Goal: Information Seeking & Learning: Learn about a topic

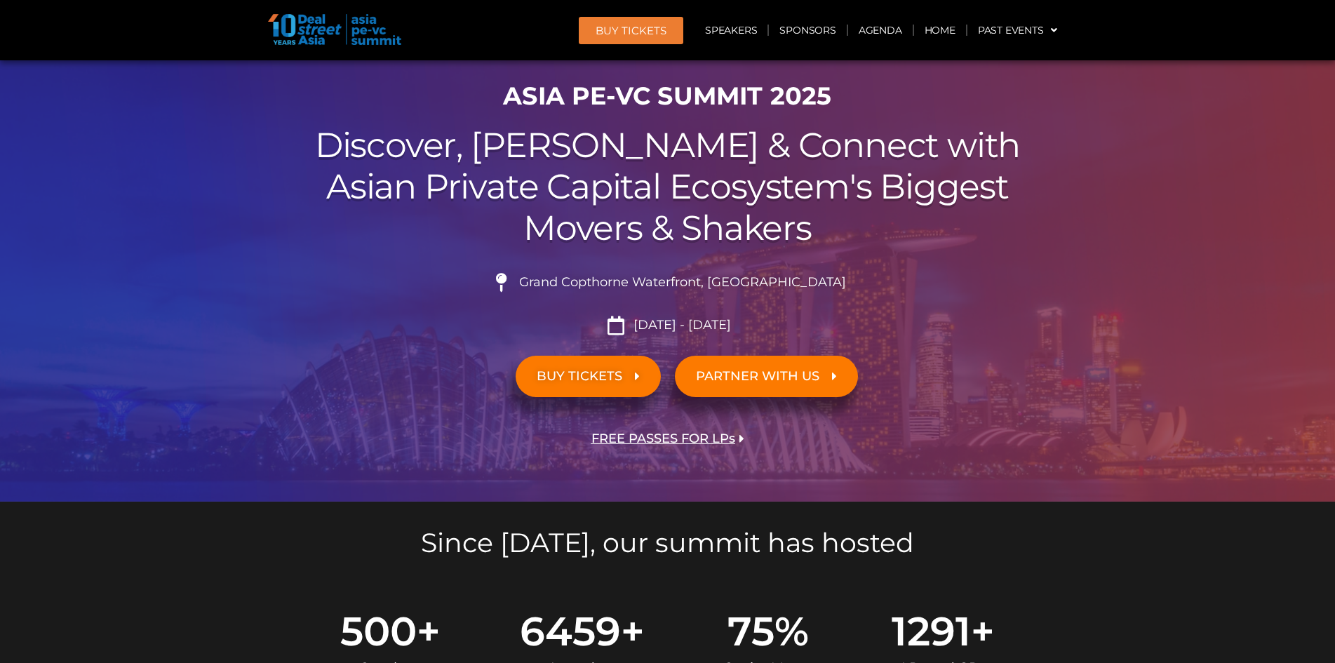
click at [589, 386] on link "BUY TICKETS" at bounding box center [587, 376] width 145 height 41
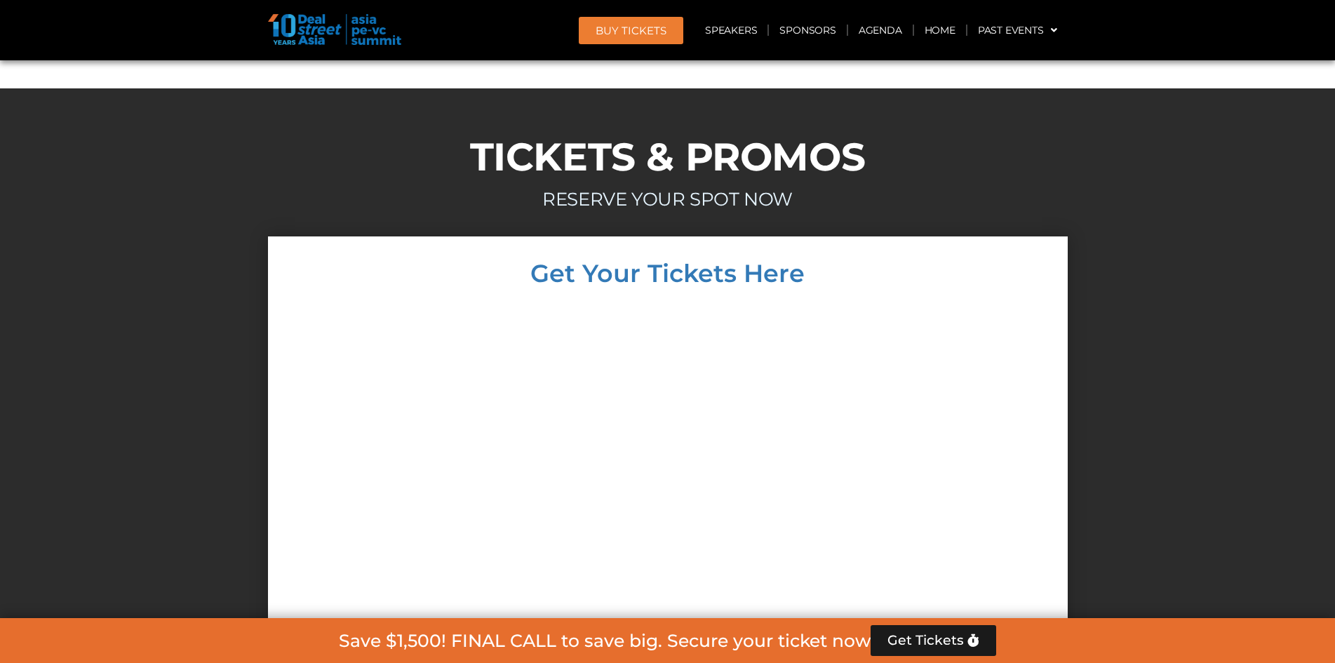
scroll to position [12051, 0]
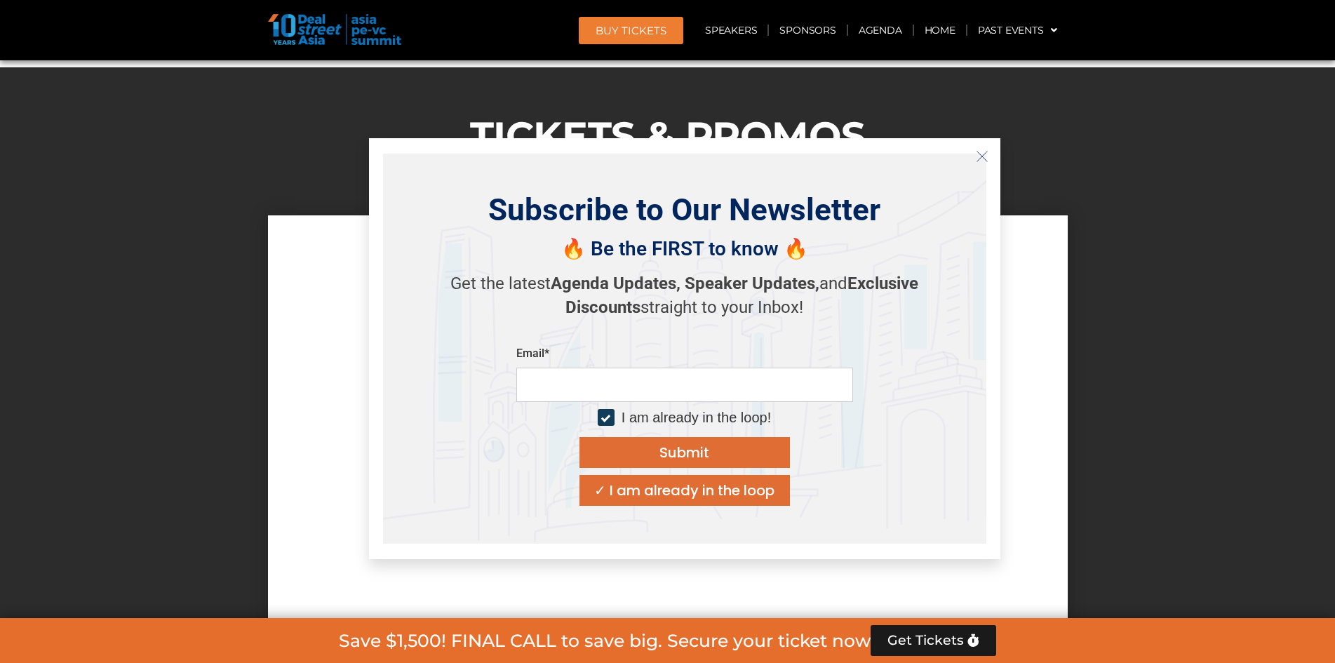
click at [983, 155] on icon "Close" at bounding box center [981, 156] width 13 height 13
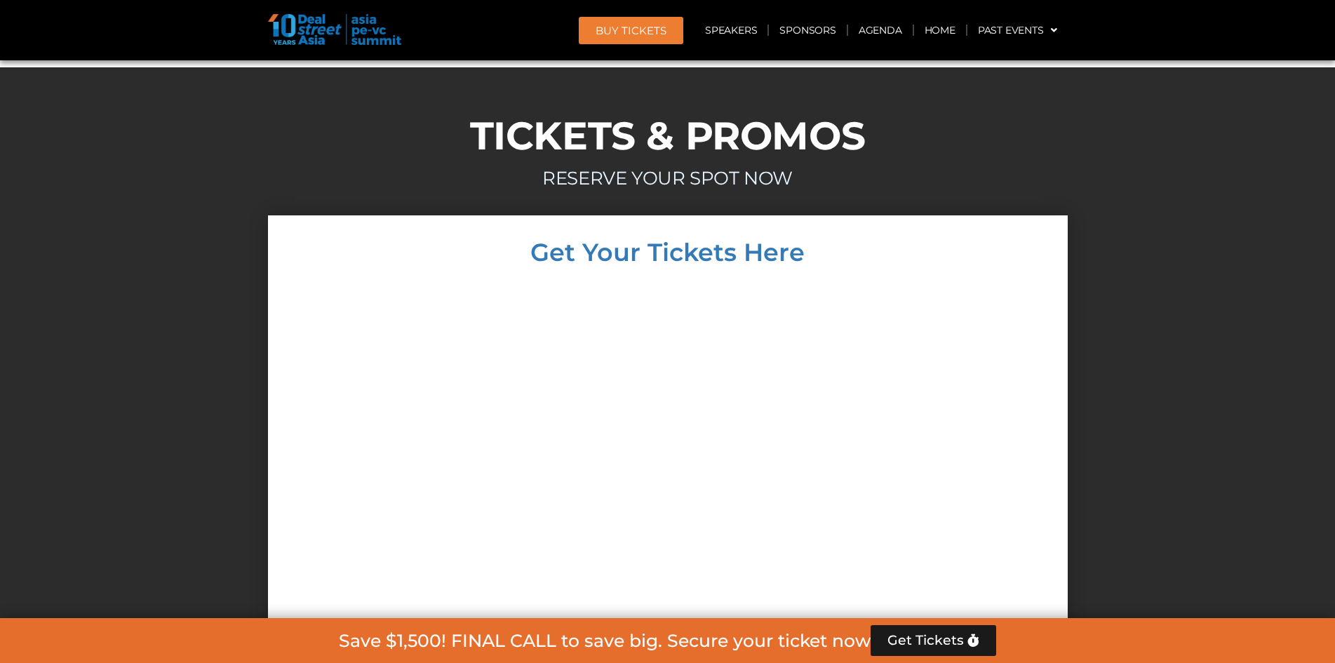
click at [393, 415] on div at bounding box center [667, 555] width 771 height 554
click at [856, 29] on link "Agenda" at bounding box center [880, 30] width 65 height 32
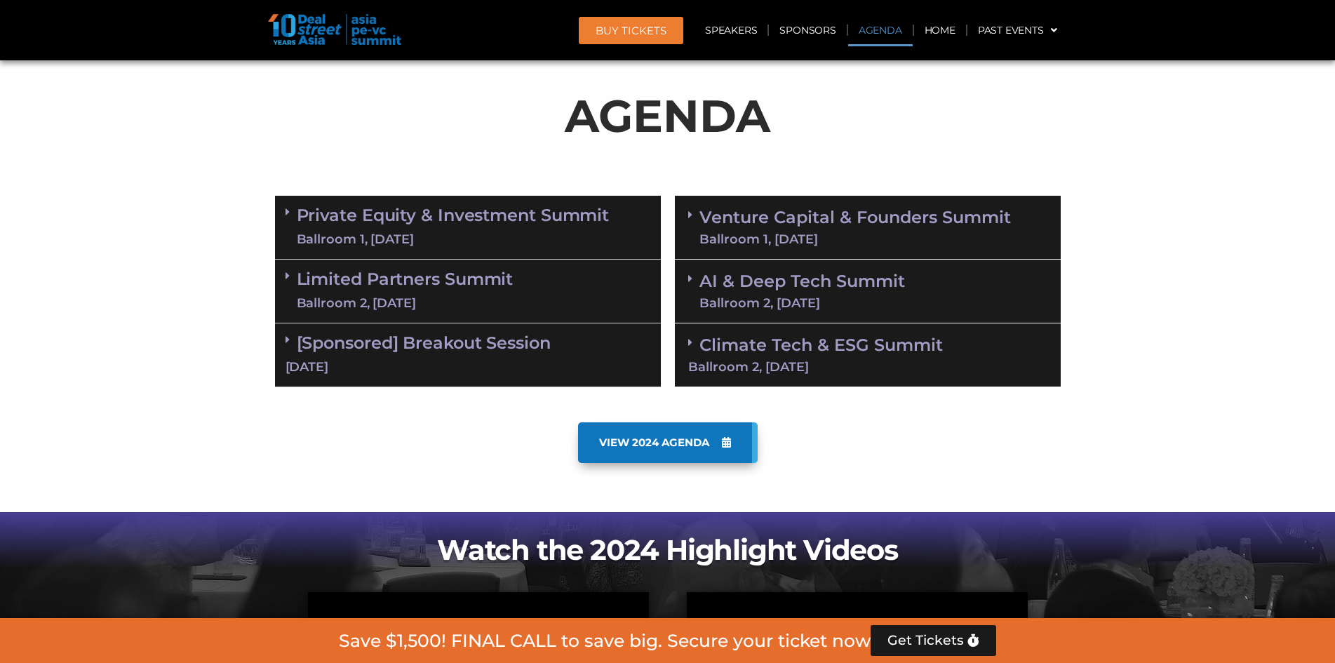
scroll to position [804, 0]
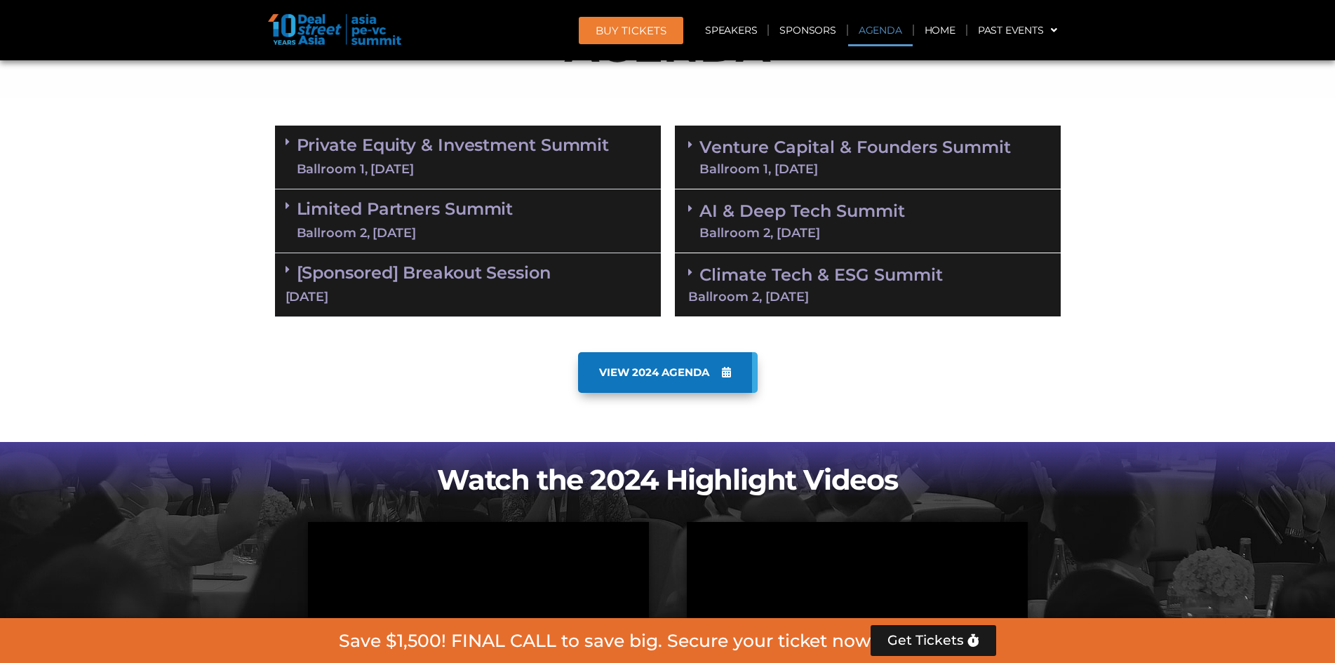
click at [510, 154] on link "Private Equity & Investment Summit Ballroom 1, [DATE]" at bounding box center [453, 157] width 313 height 42
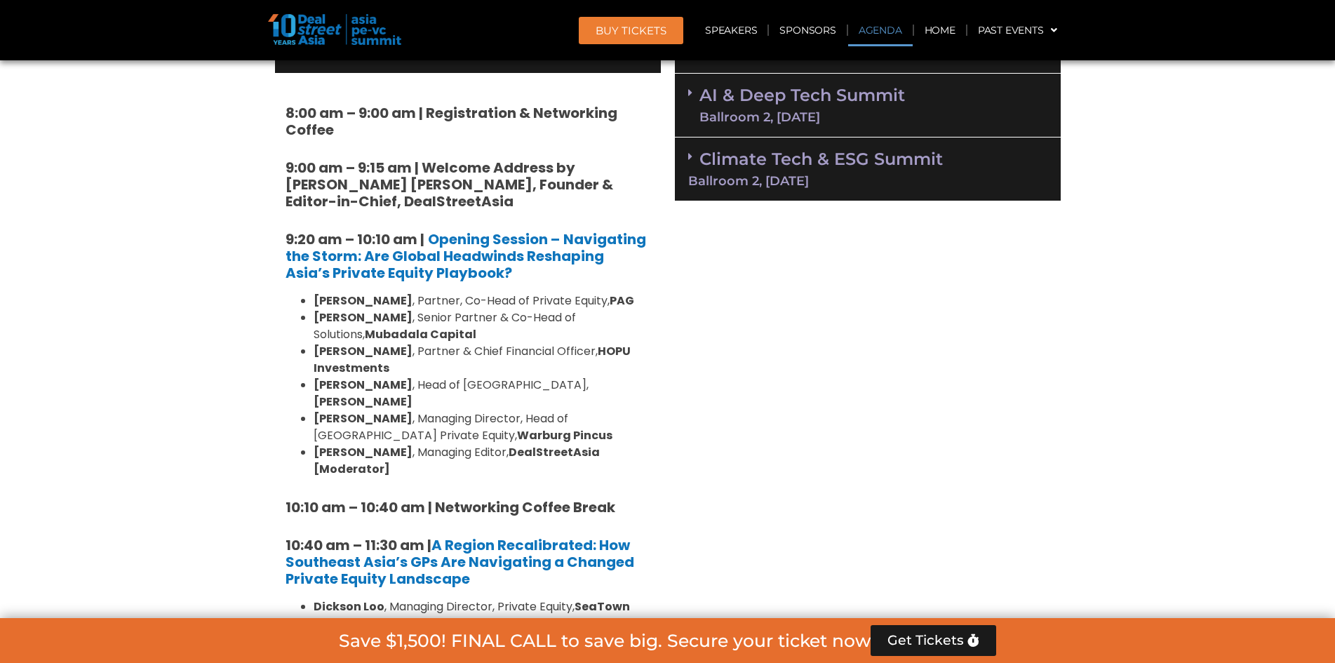
scroll to position [944, 0]
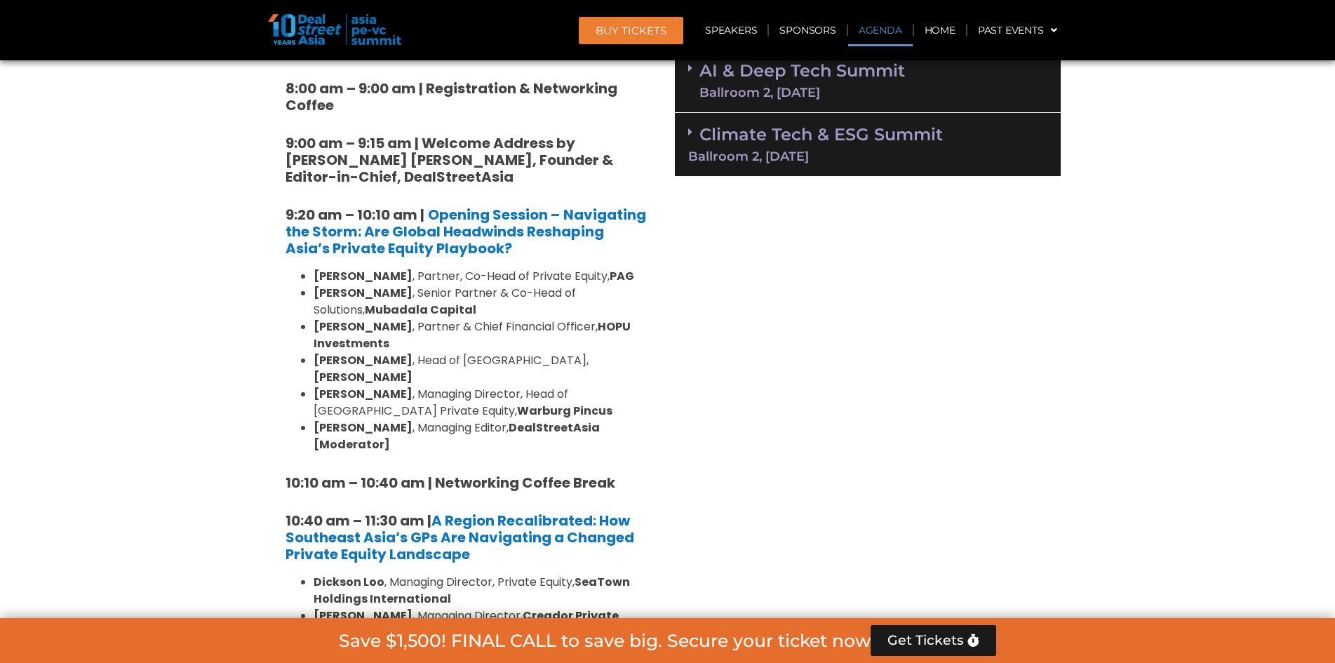
click at [727, 140] on link "Climate Tech & ESG Summit Ballroom 2, [DATE]" at bounding box center [867, 143] width 359 height 39
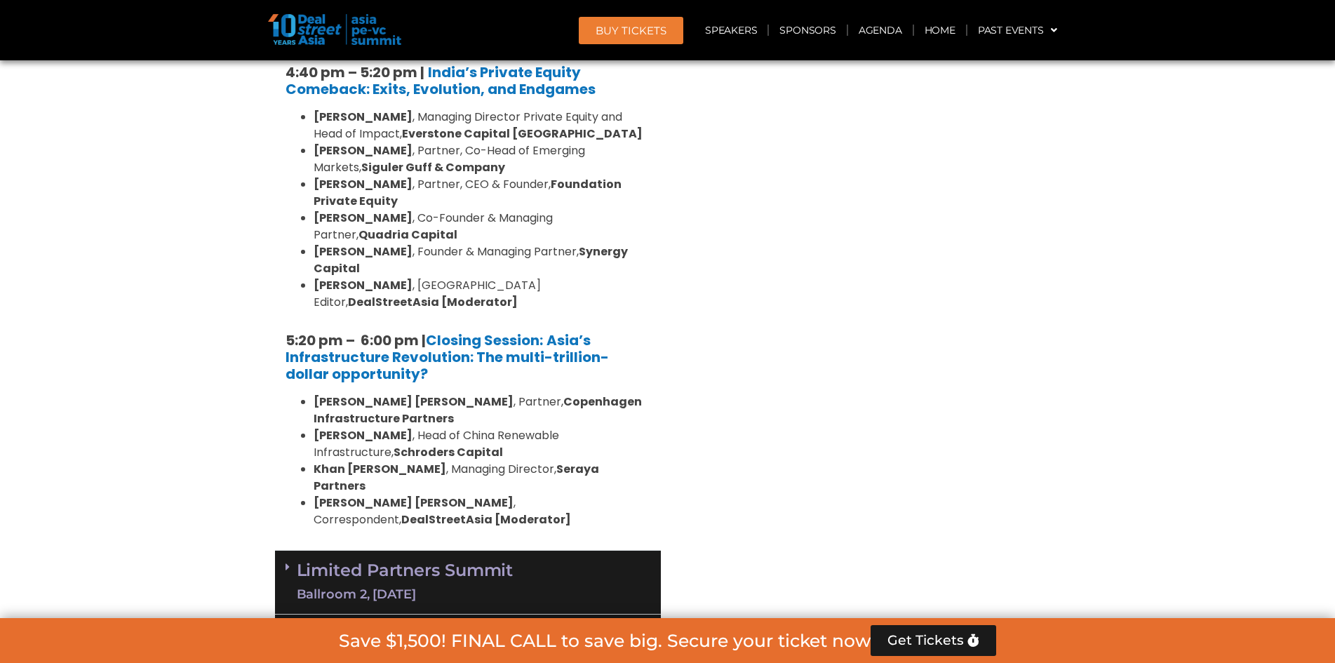
scroll to position [2697, 0]
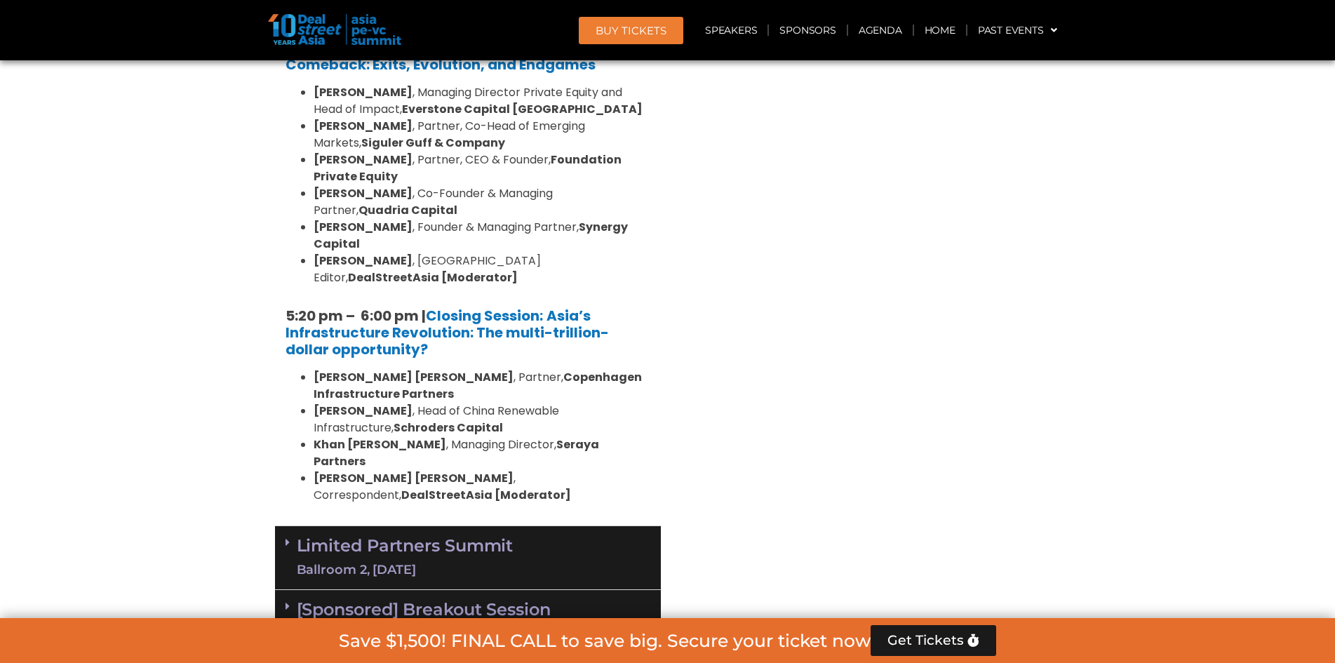
click at [456, 536] on link "Limited Partners [GEOGRAPHIC_DATA] 2, [DATE]" at bounding box center [405, 557] width 217 height 42
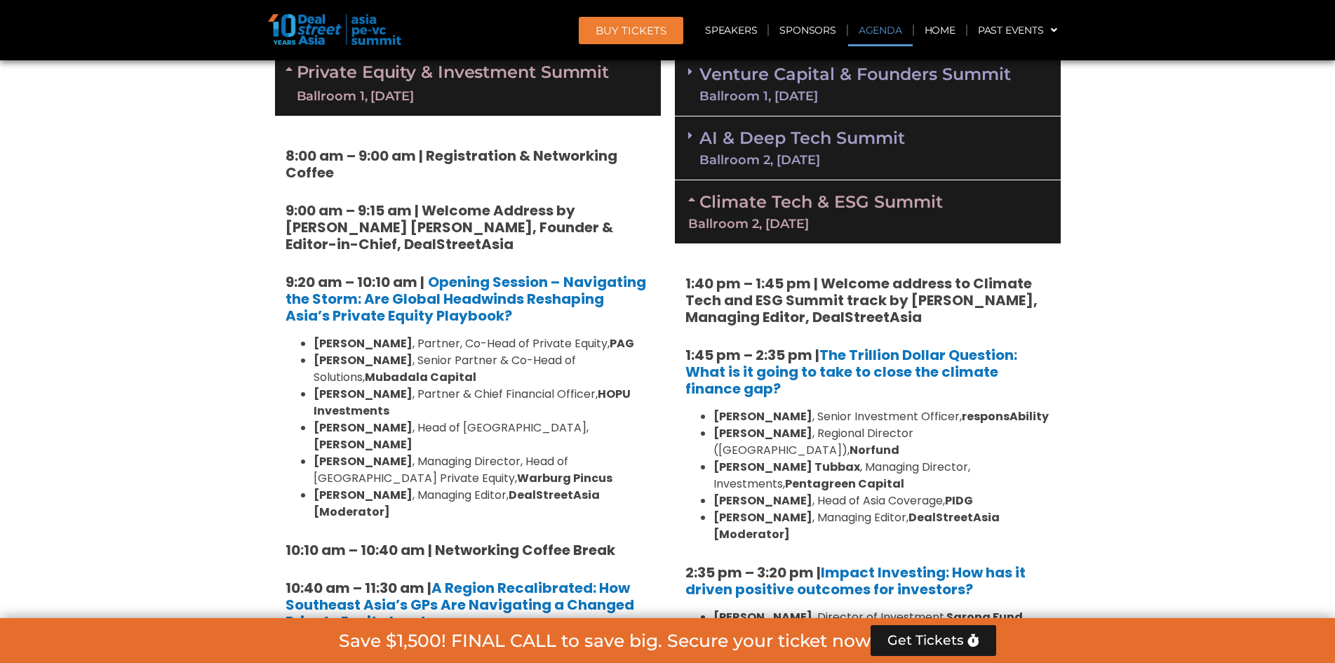
scroll to position [734, 0]
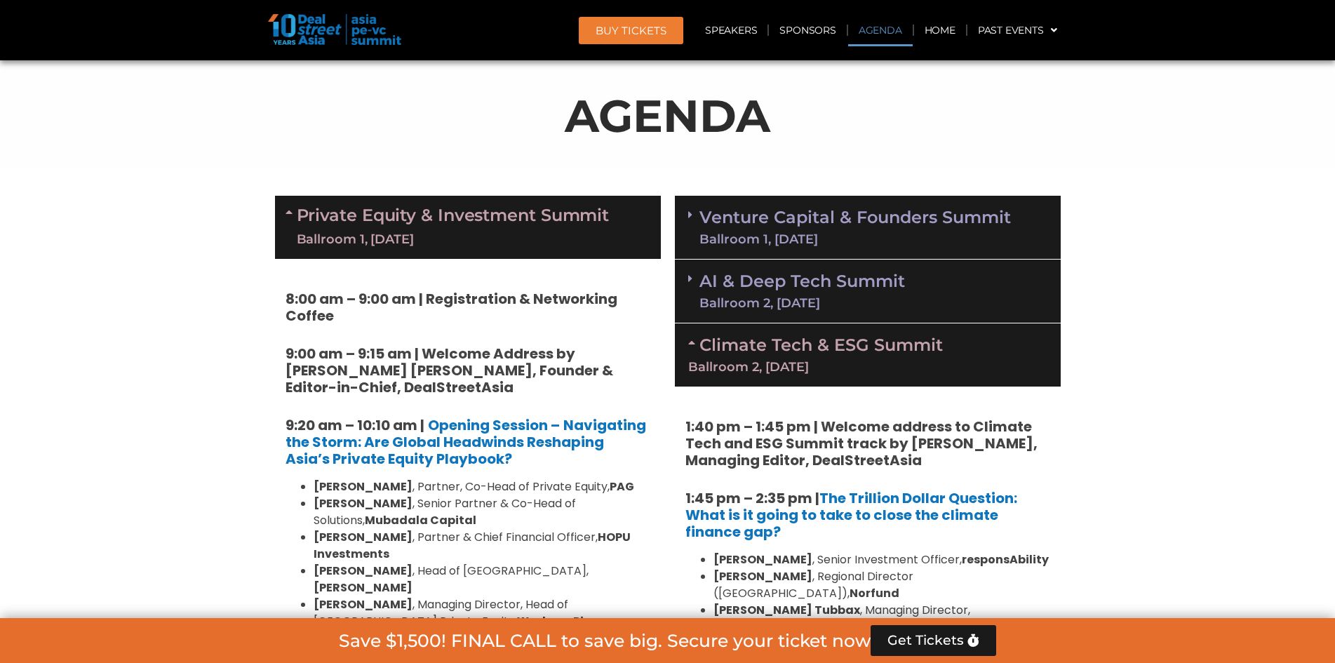
click at [792, 234] on div "Ballroom 1, [DATE]" at bounding box center [854, 239] width 311 height 13
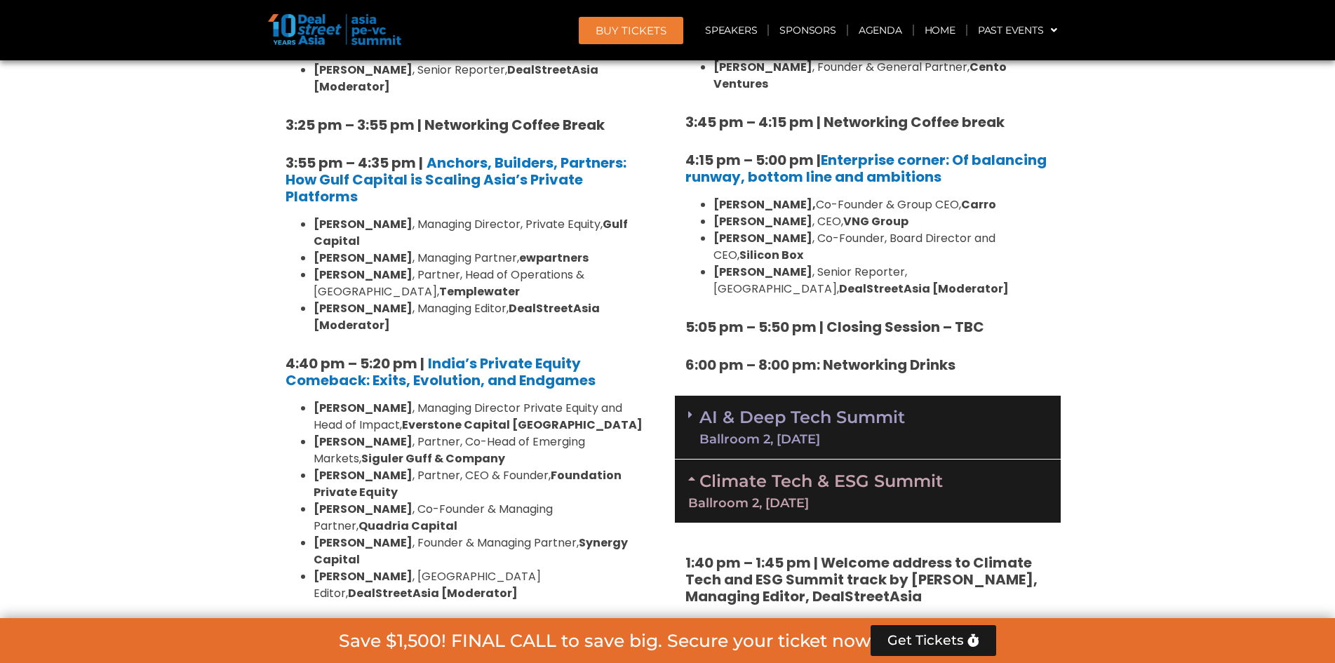
scroll to position [2487, 0]
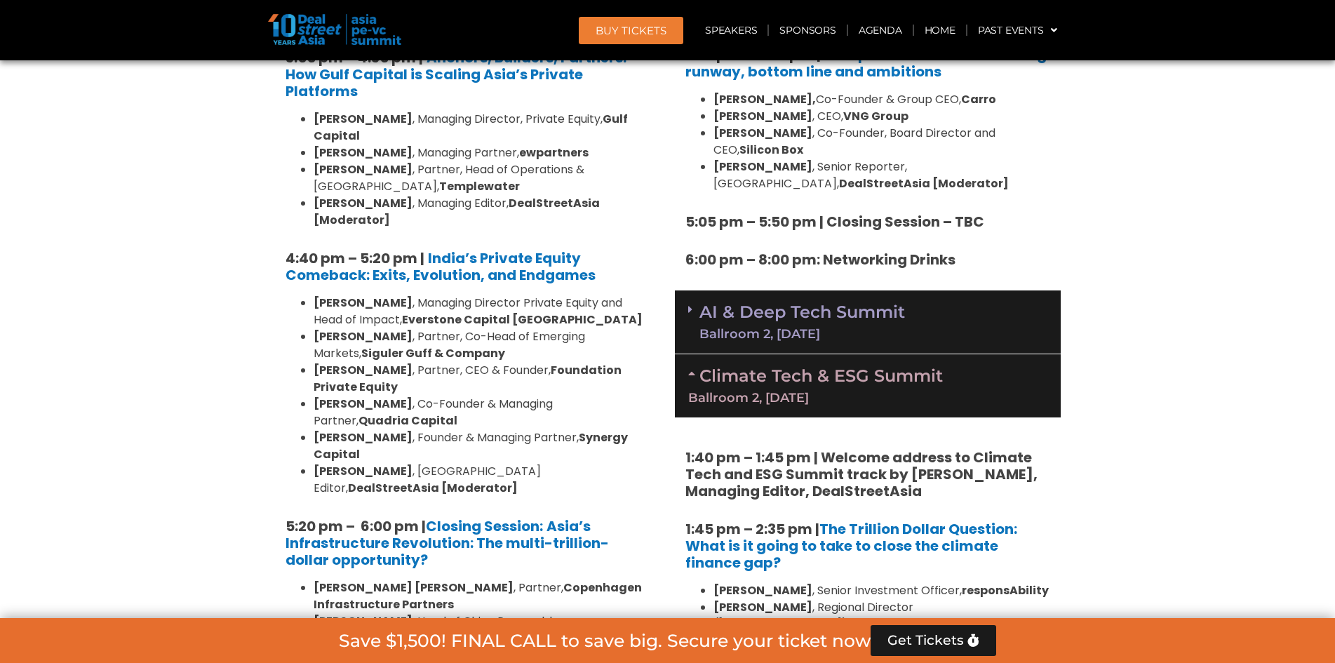
click at [808, 328] on div "Ballroom 2, [DATE]" at bounding box center [801, 334] width 205 height 13
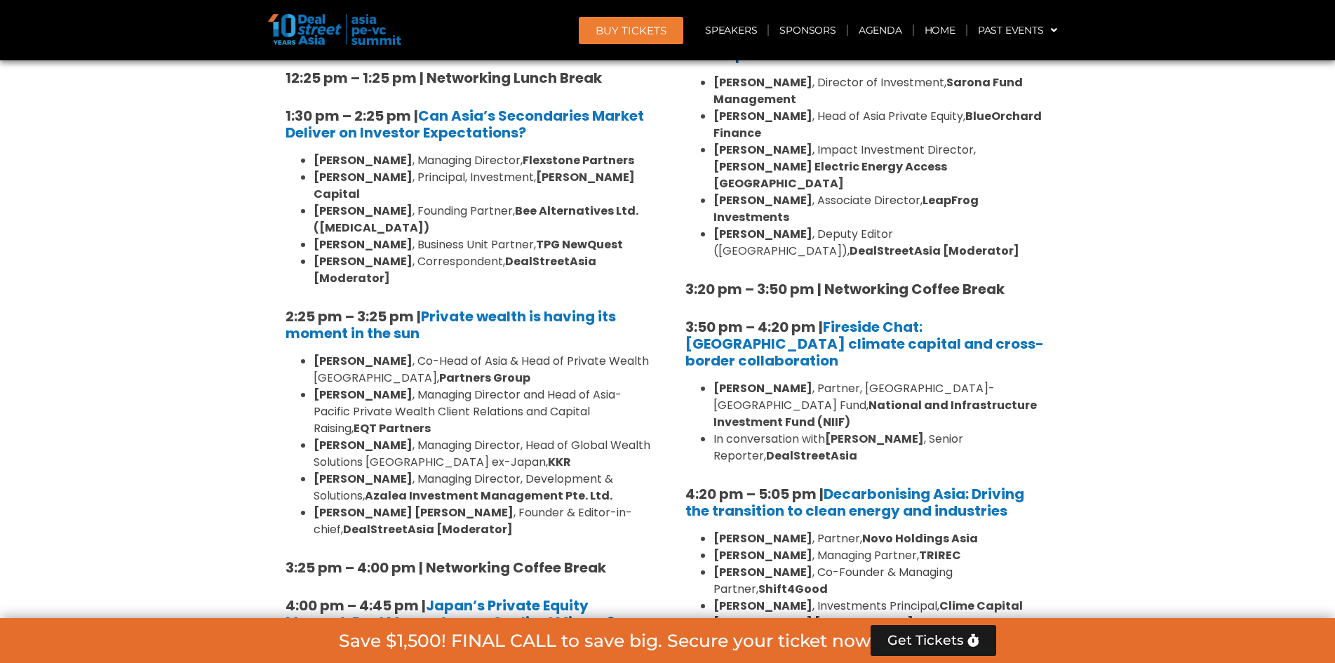
scroll to position [3959, 0]
